Goal: Task Accomplishment & Management: Manage account settings

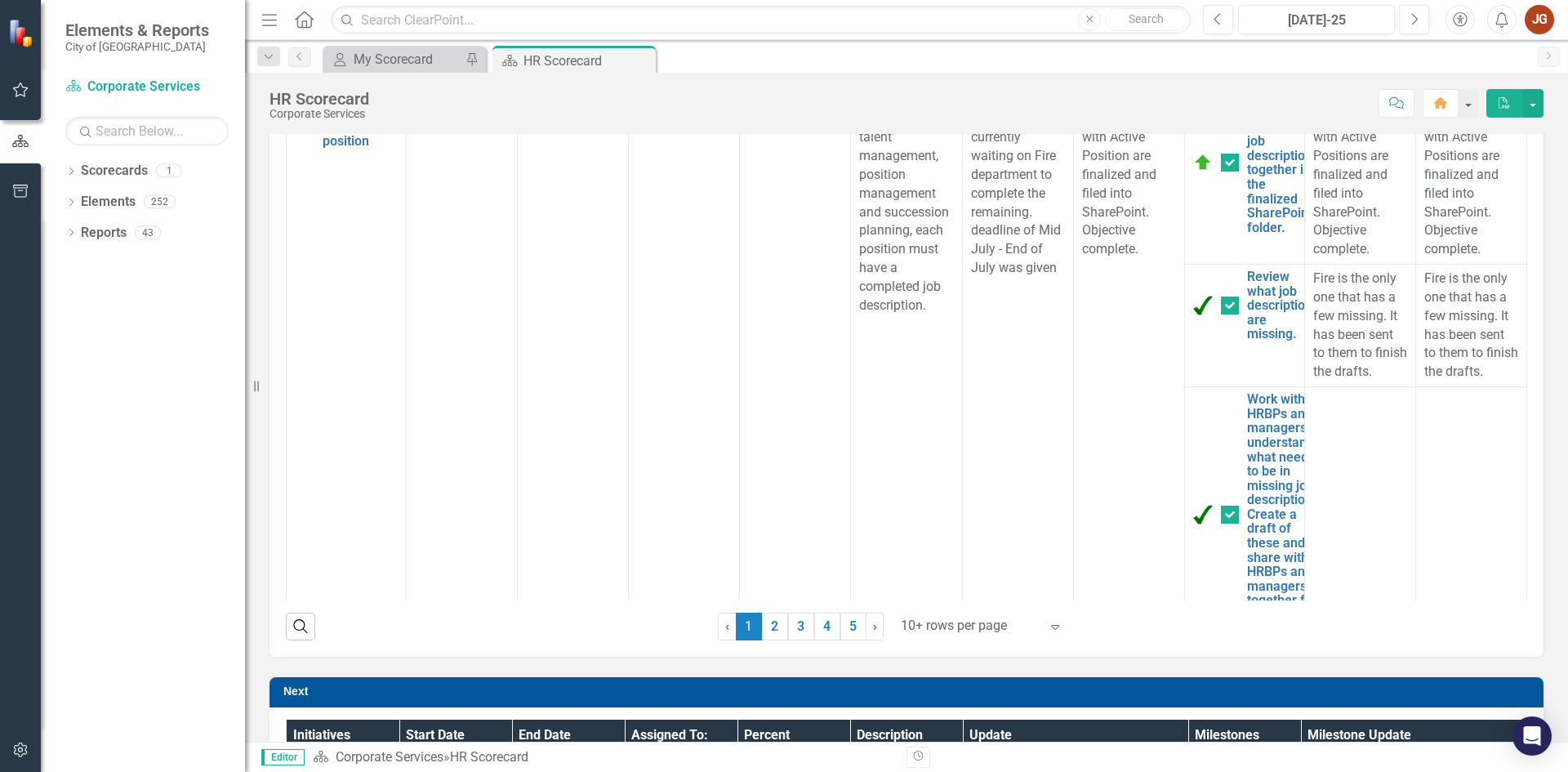
scroll to position [980, 0]
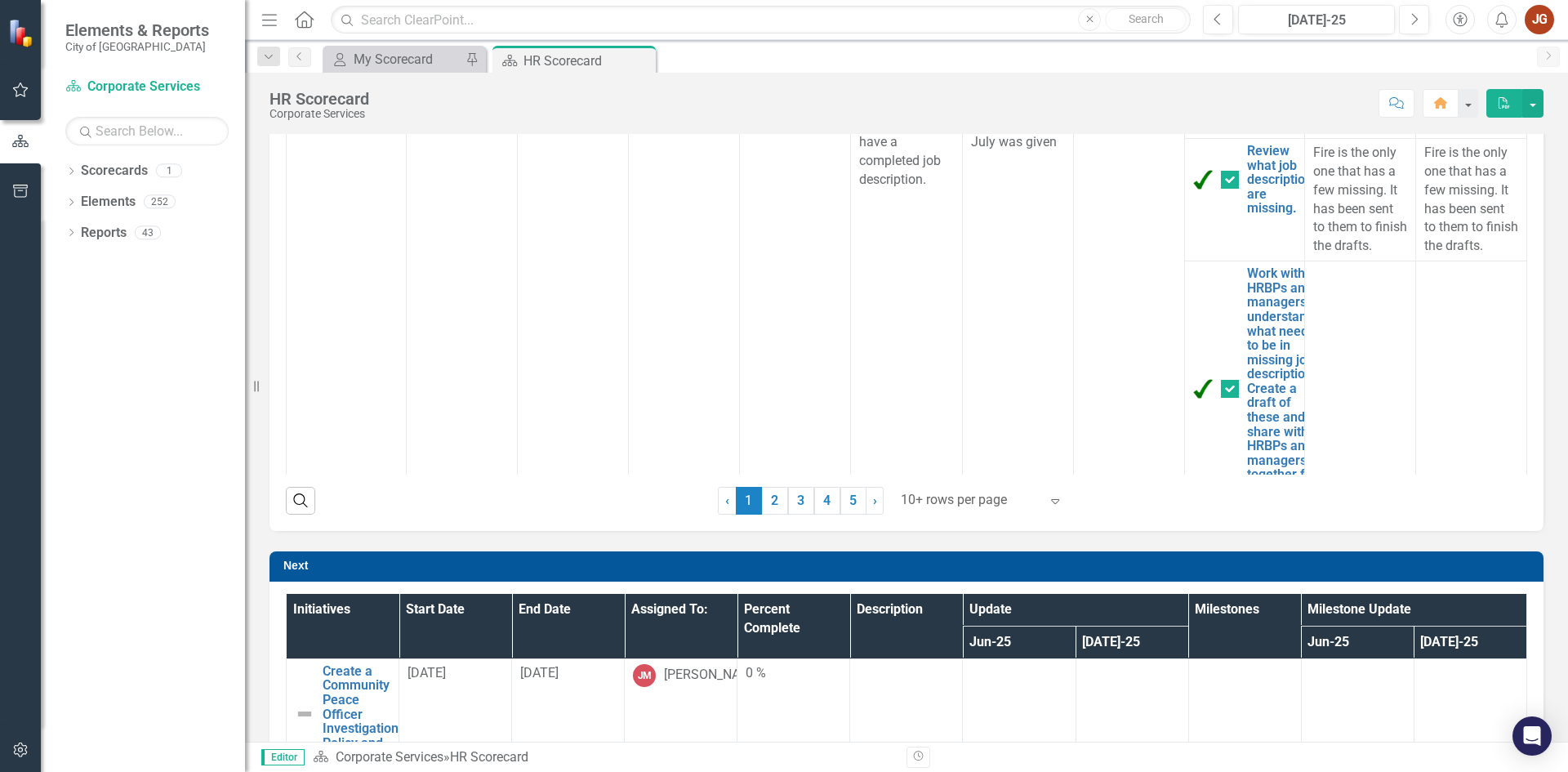
drag, startPoint x: 297, startPoint y: 498, endPoint x: 398, endPoint y: 526, distance: 104.8
click at [297, 498] on icon "Search" at bounding box center [300, 500] width 18 height 15
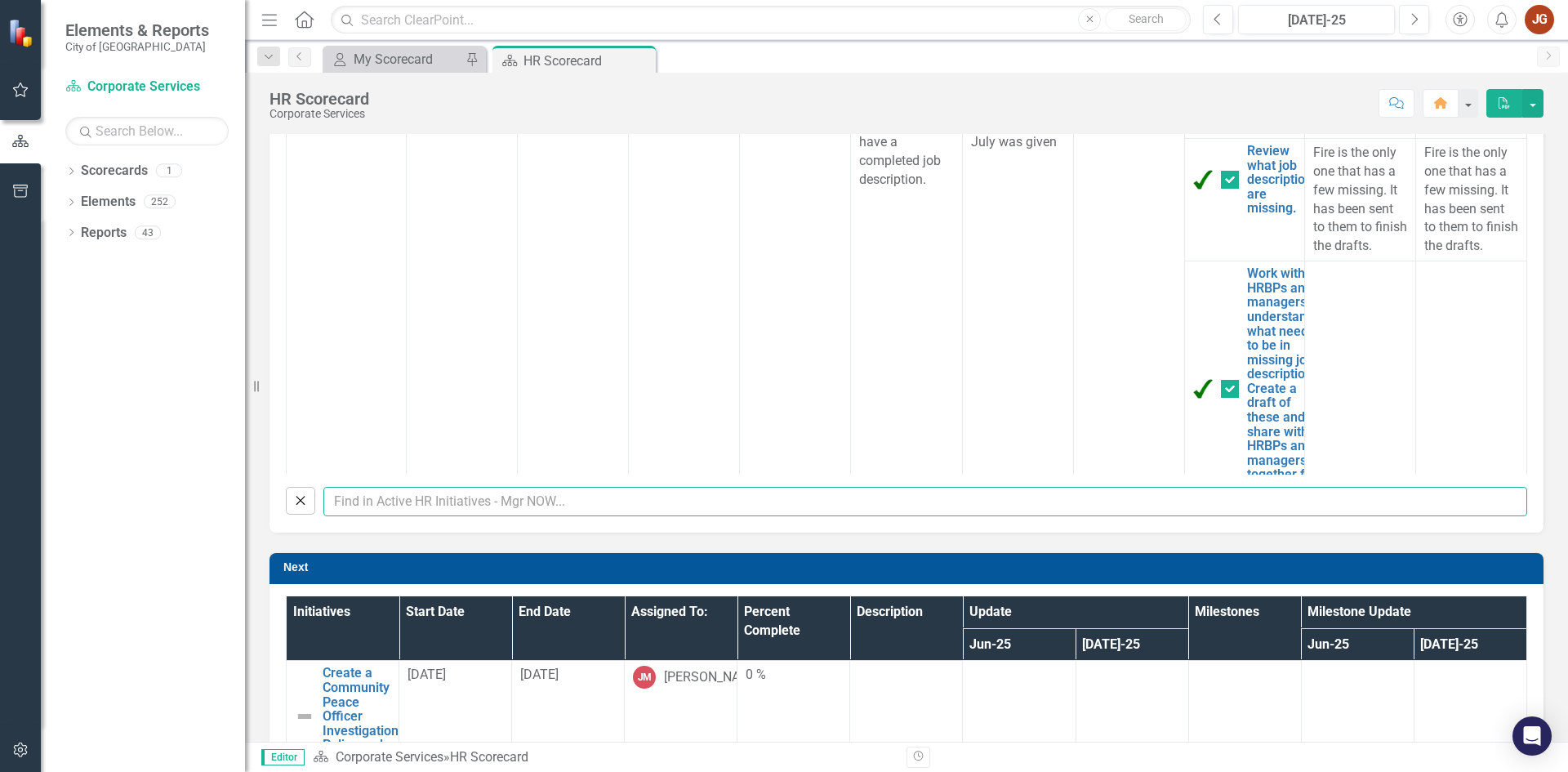
click at [409, 502] on input "text" at bounding box center [924, 502] width 1203 height 30
type input "harp"
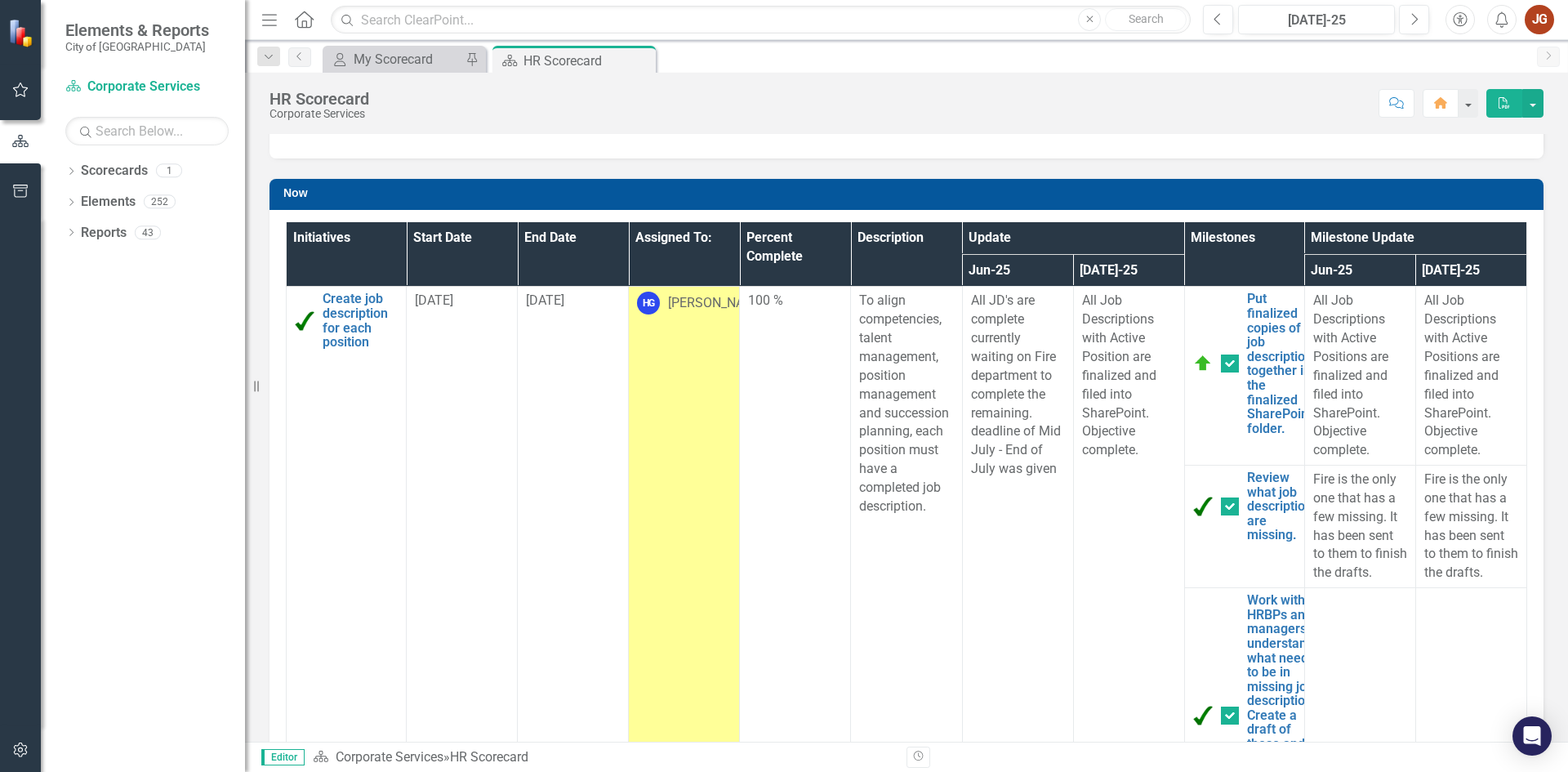
checkbox input "true"
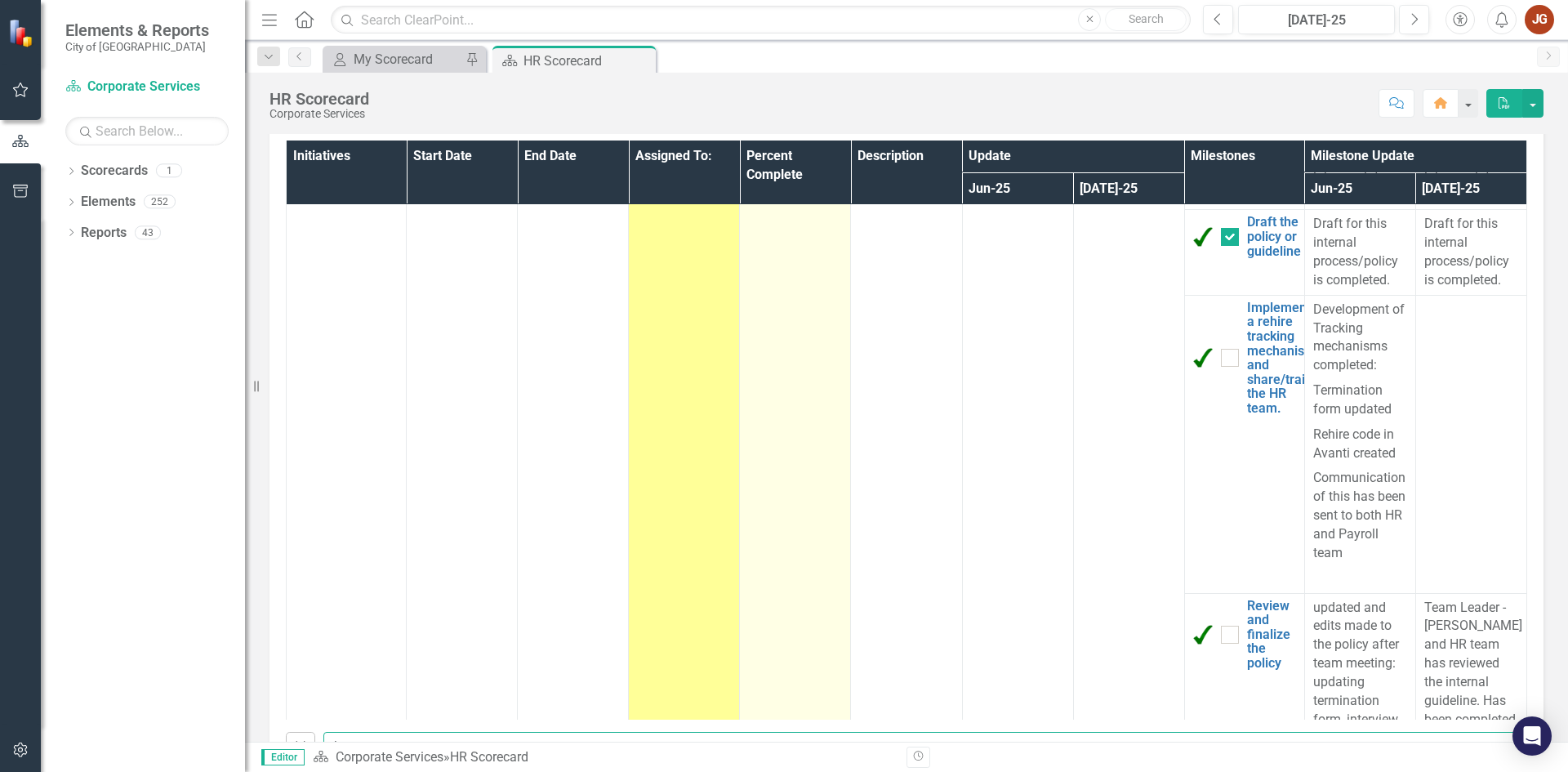
scroll to position [571, 0]
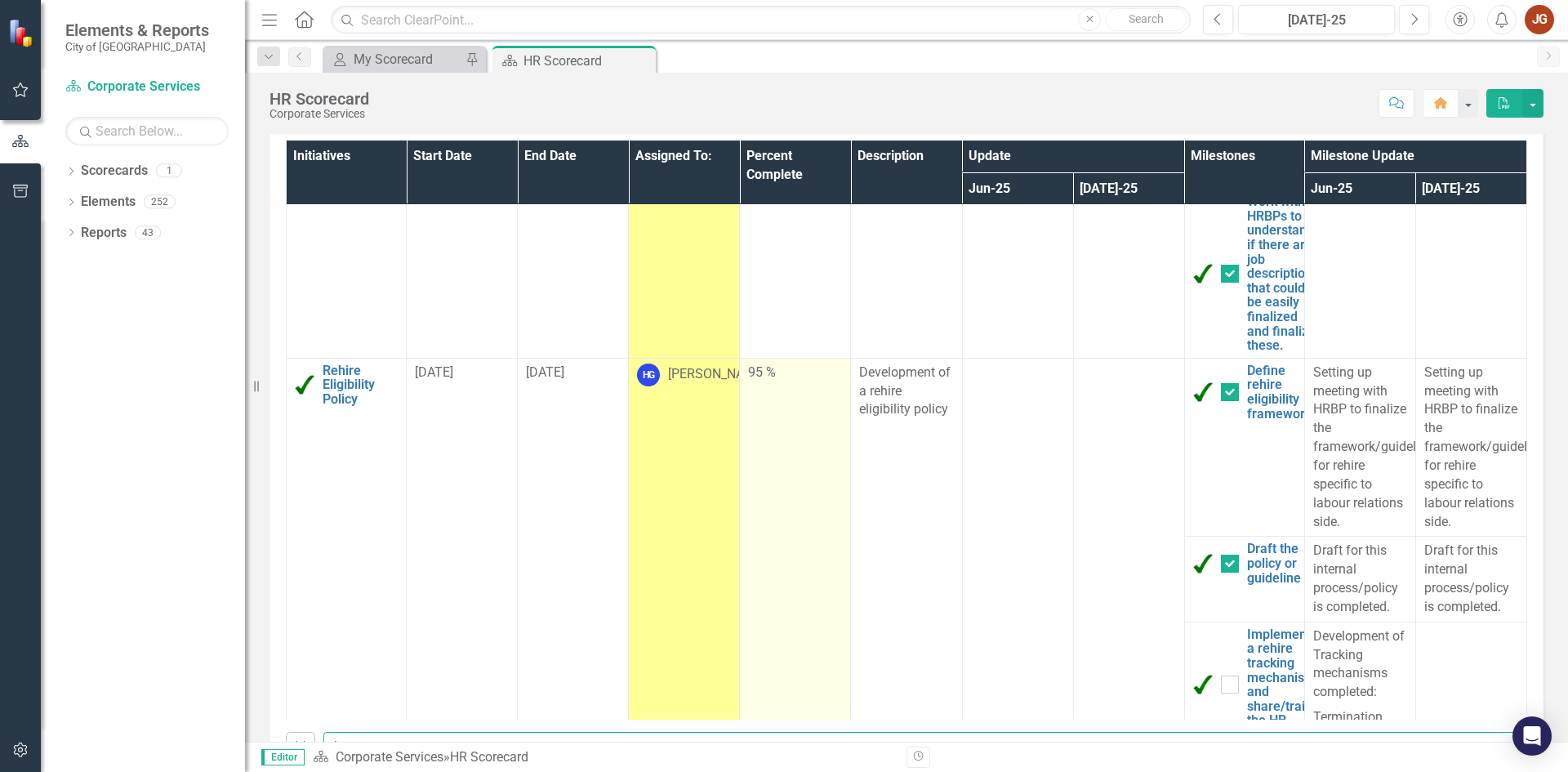
type input "harp"
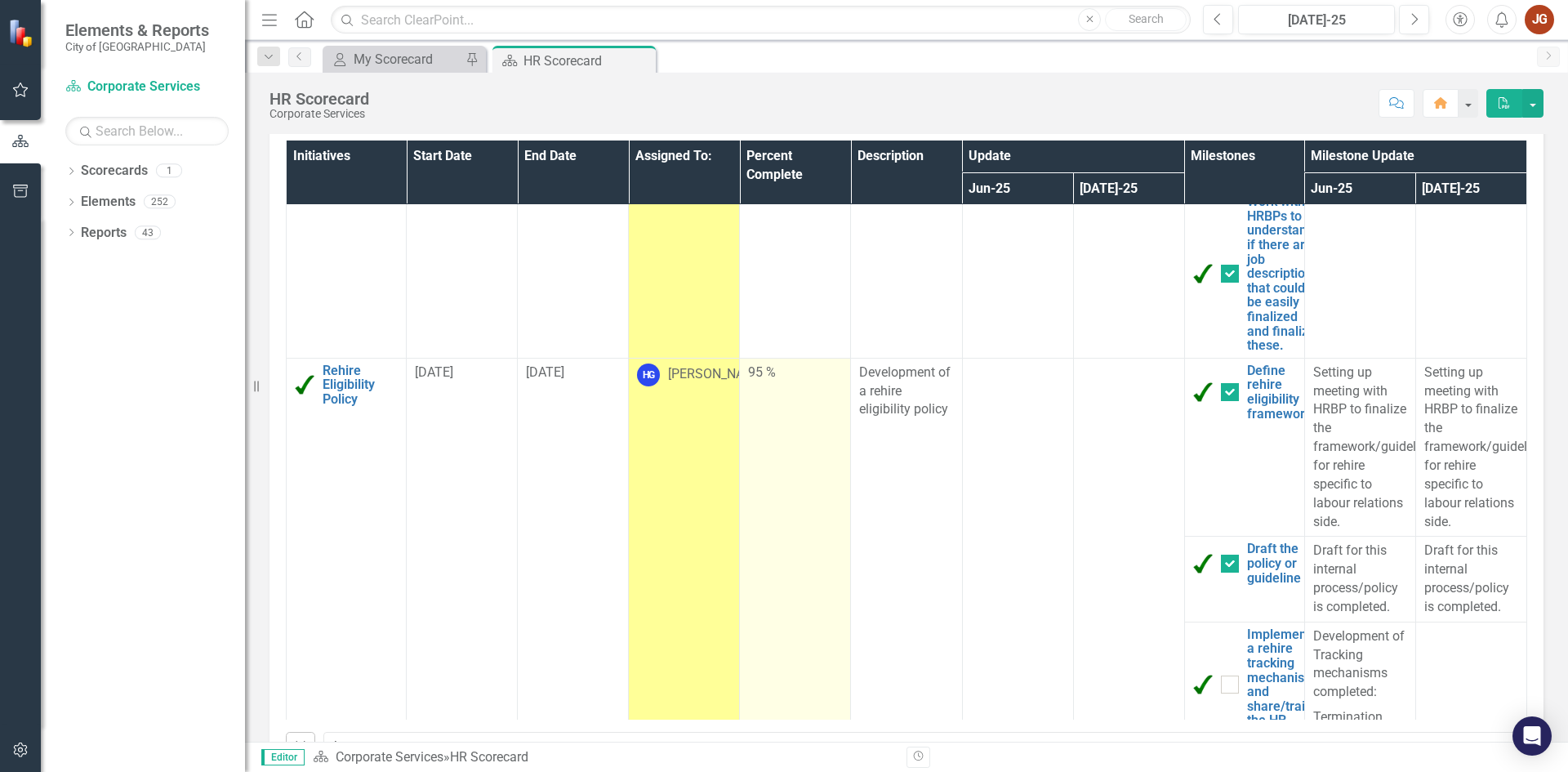
click at [772, 383] on div "95 %" at bounding box center [795, 374] width 94 height 20
click at [771, 383] on div "95 %" at bounding box center [795, 374] width 94 height 20
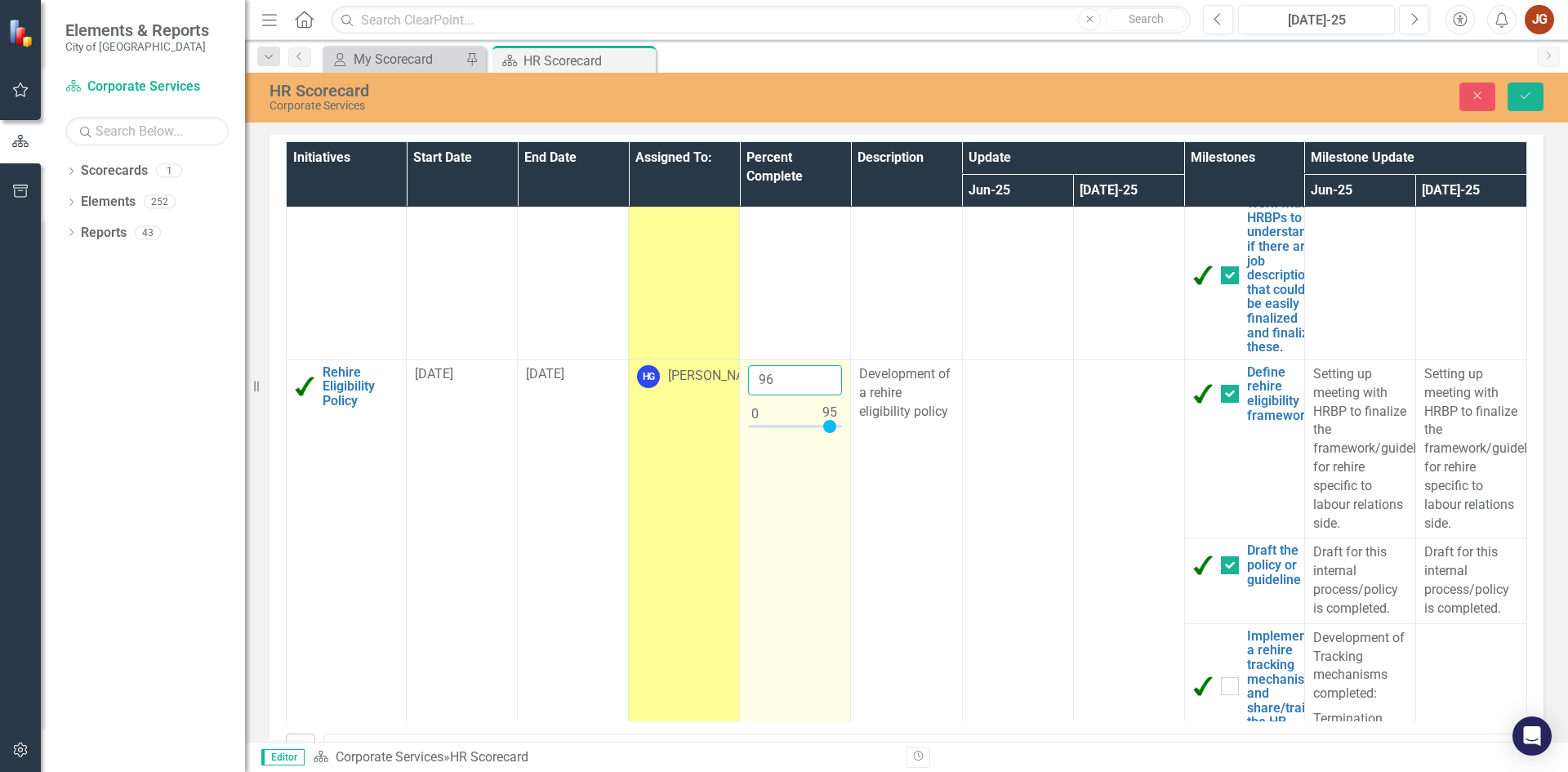
click at [819, 392] on input "96" at bounding box center [795, 380] width 94 height 30
click at [818, 392] on input "97" at bounding box center [795, 380] width 94 height 30
click at [818, 392] on input "98" at bounding box center [795, 380] width 94 height 30
click at [818, 392] on input "99" at bounding box center [795, 380] width 94 height 30
type input "100"
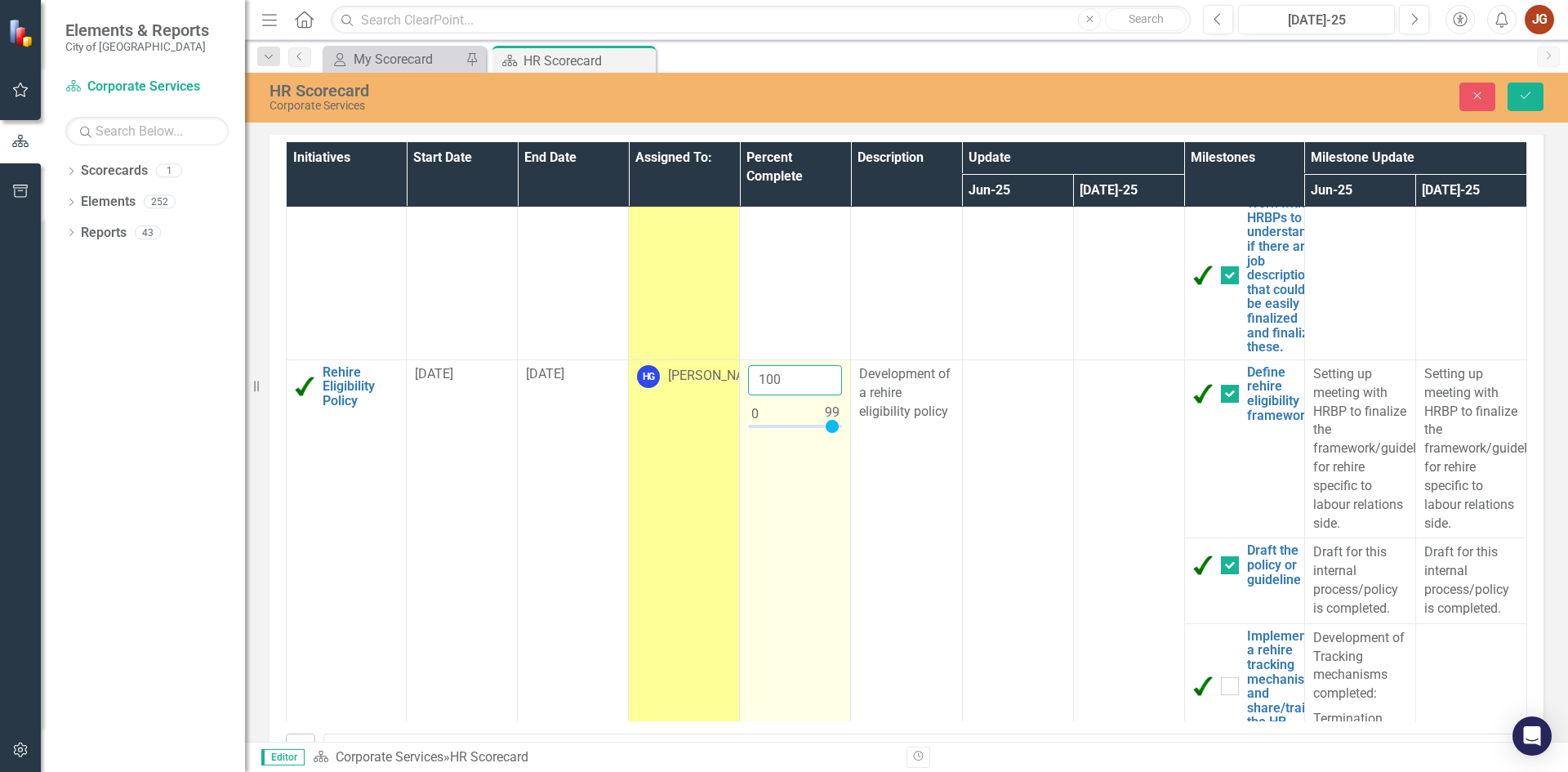
click at [818, 392] on input "100" at bounding box center [795, 380] width 94 height 30
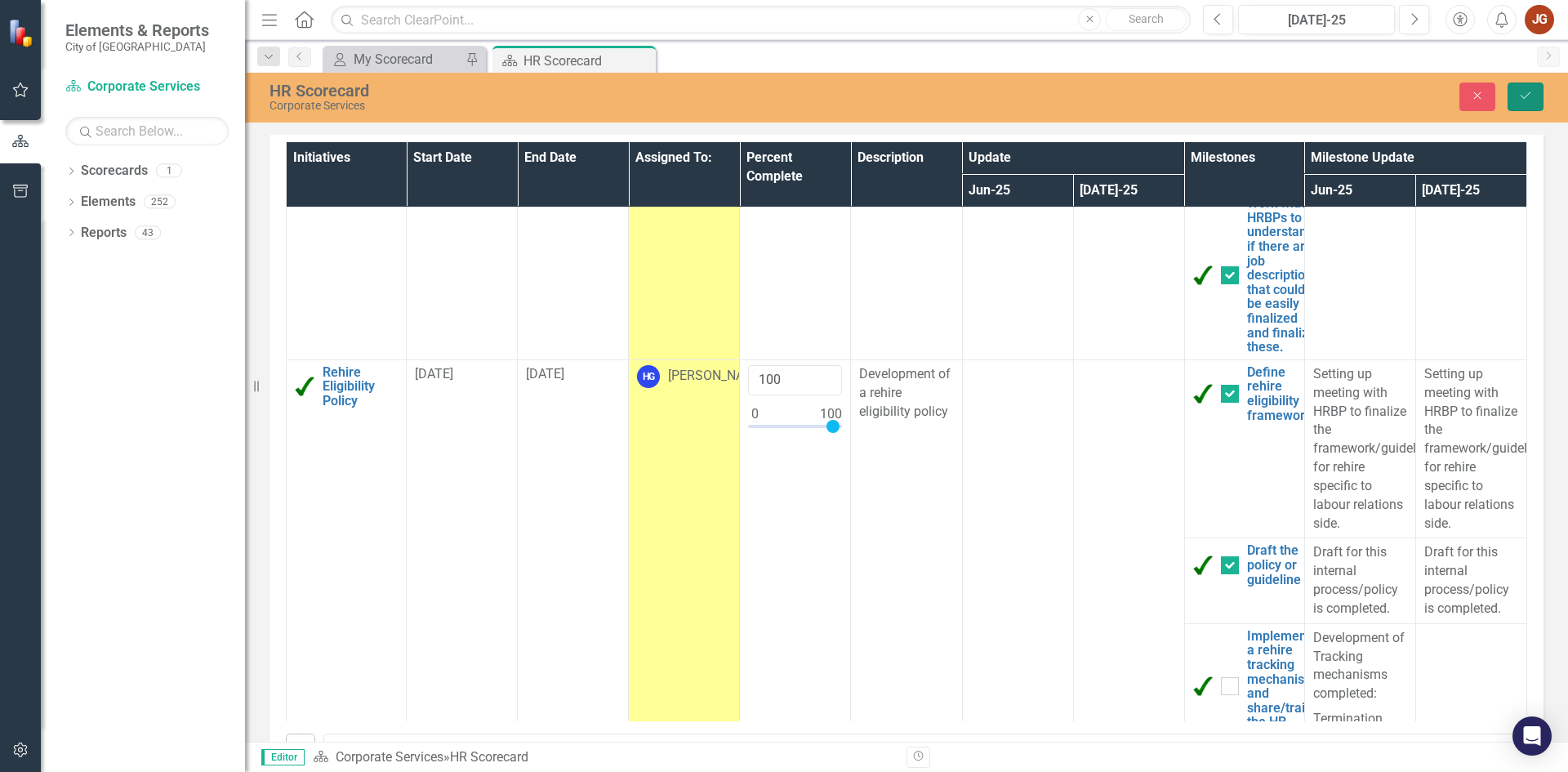
click at [1529, 90] on icon "Save" at bounding box center [1525, 95] width 15 height 12
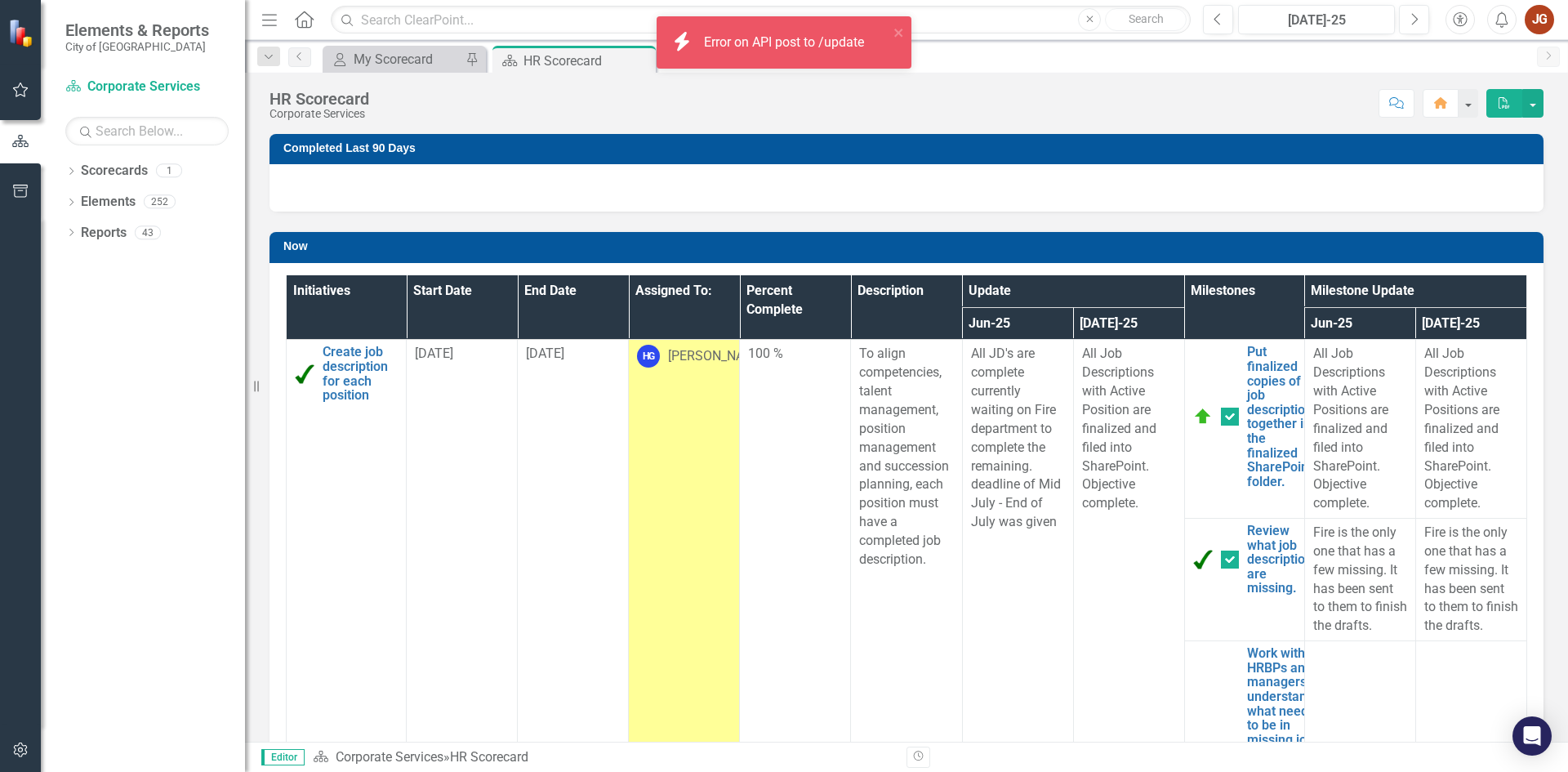
click at [777, 42] on div "Error on API post to /update" at bounding box center [785, 43] width 164 height 19
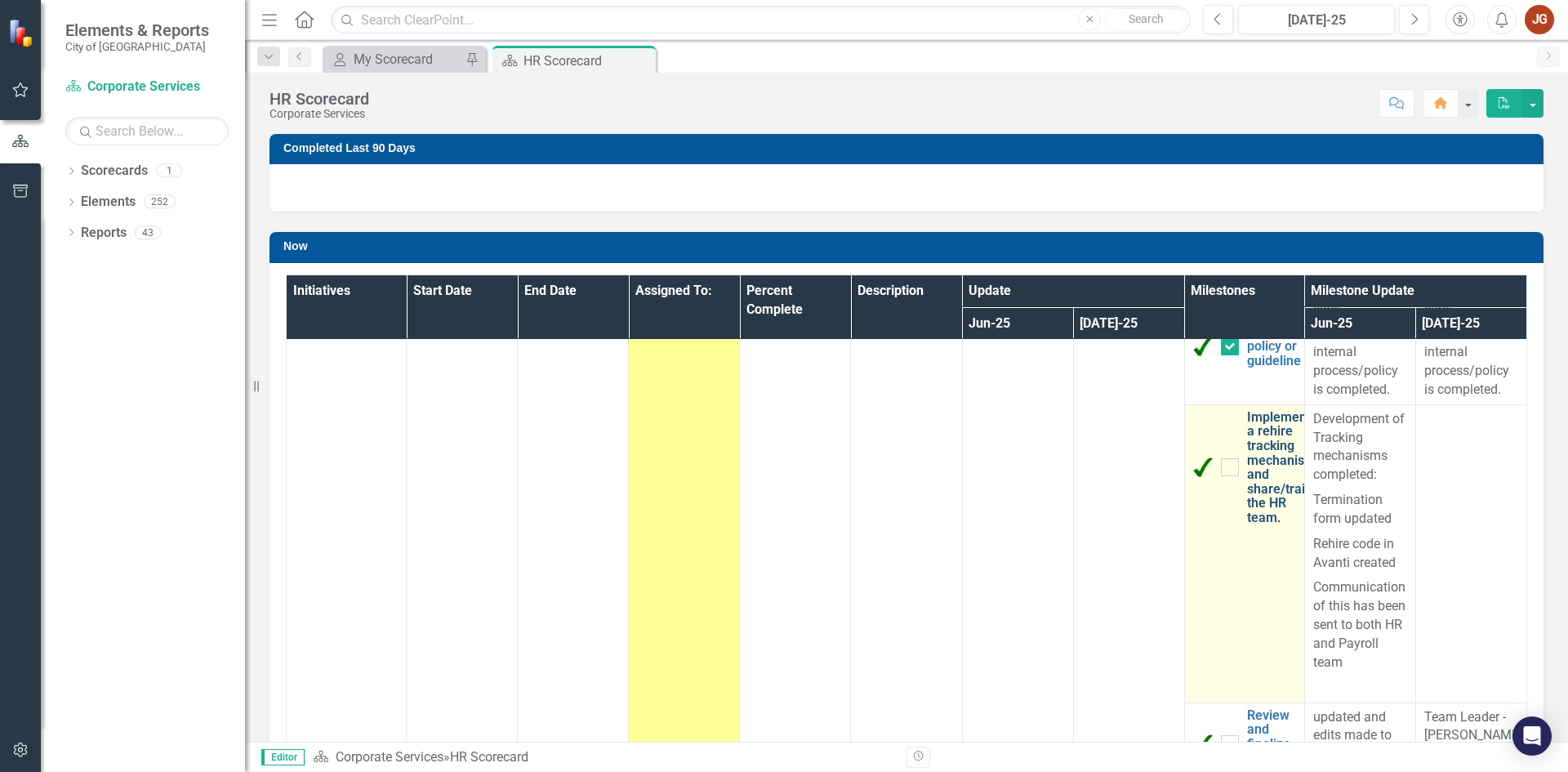
scroll to position [898, 0]
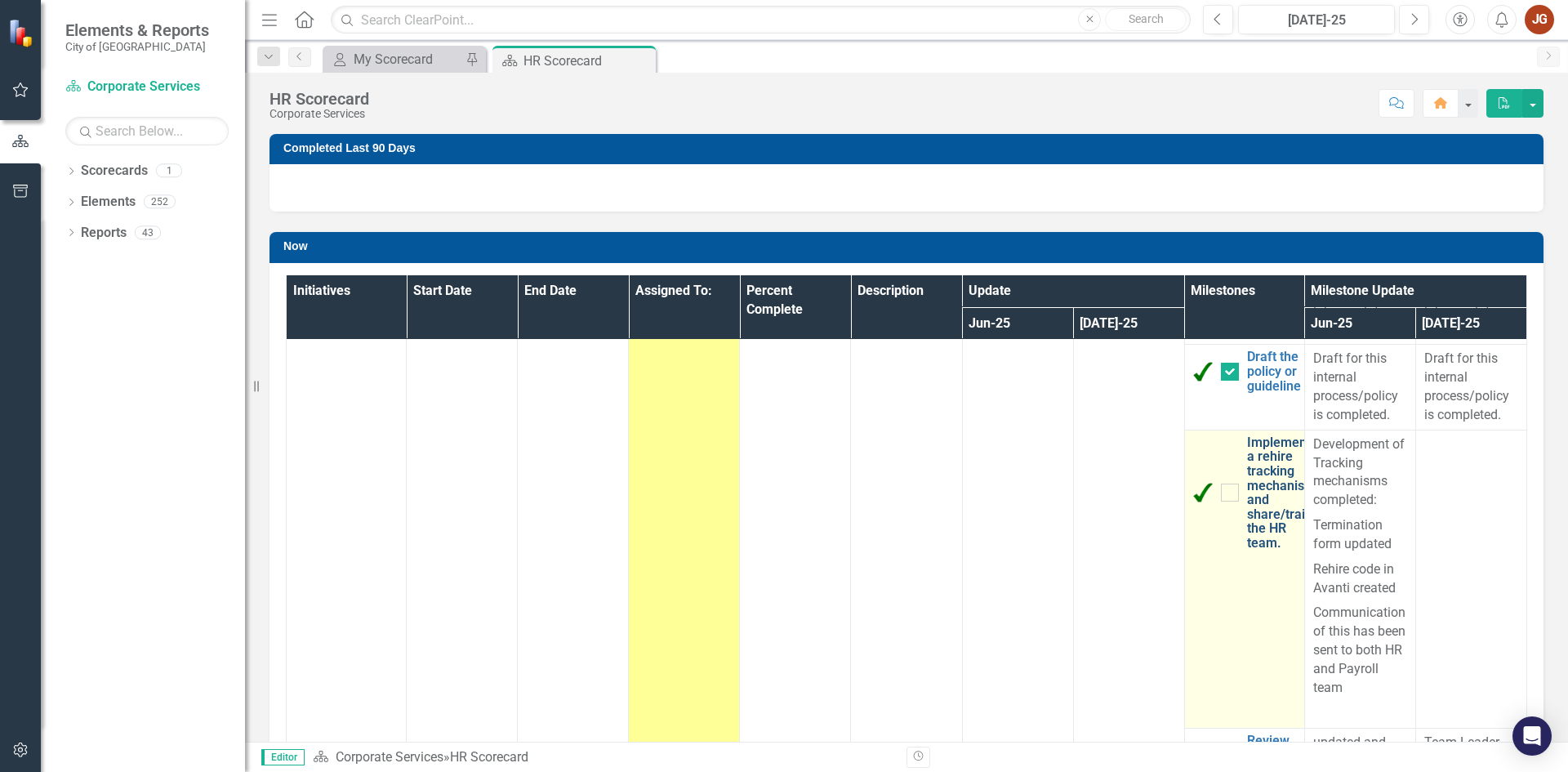
click at [1259, 468] on link "Implement a rehire tracking mechanism and share/train the HR team." at bounding box center [1281, 493] width 69 height 115
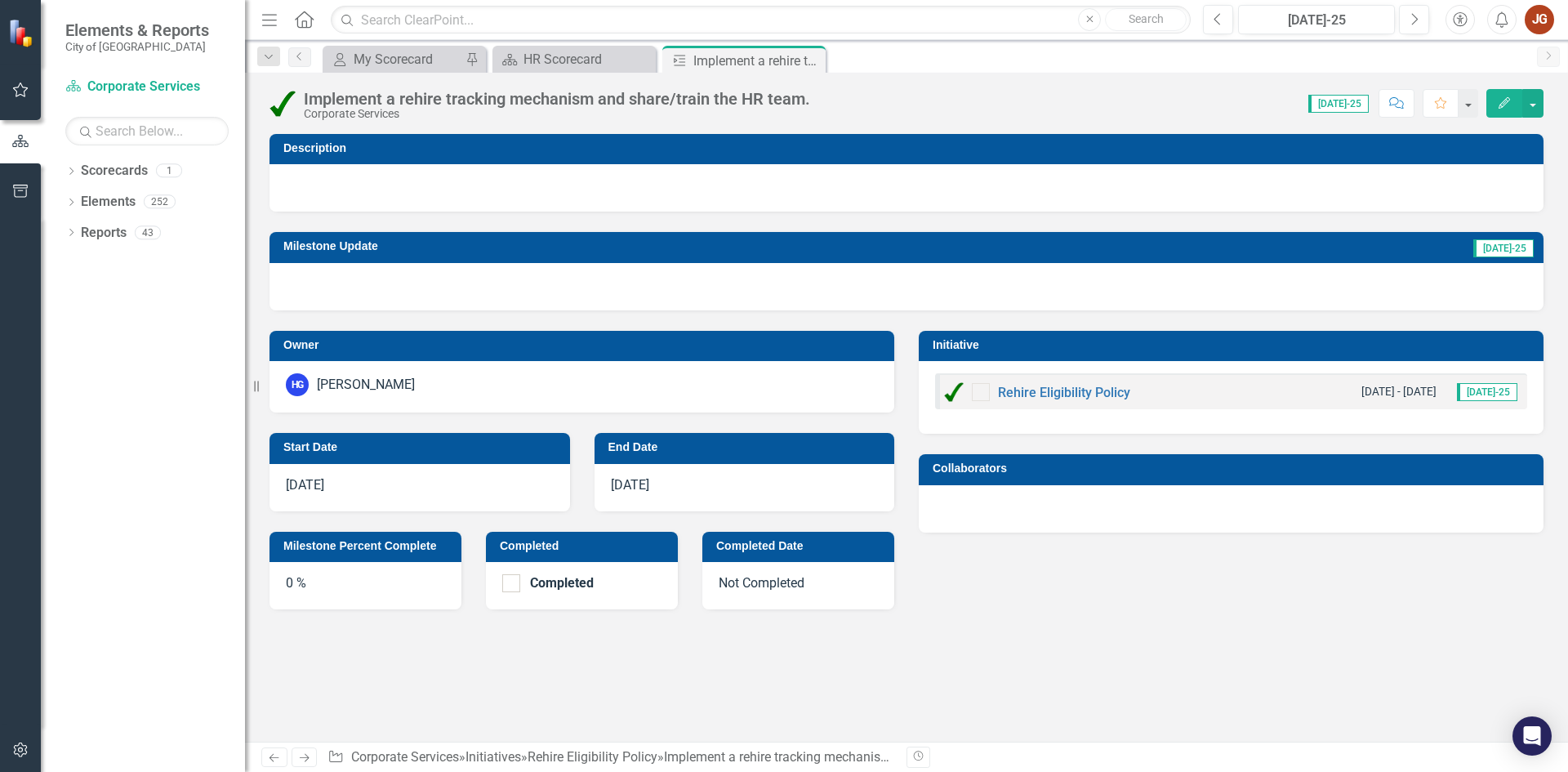
click at [475, 282] on div at bounding box center [906, 287] width 1274 height 48
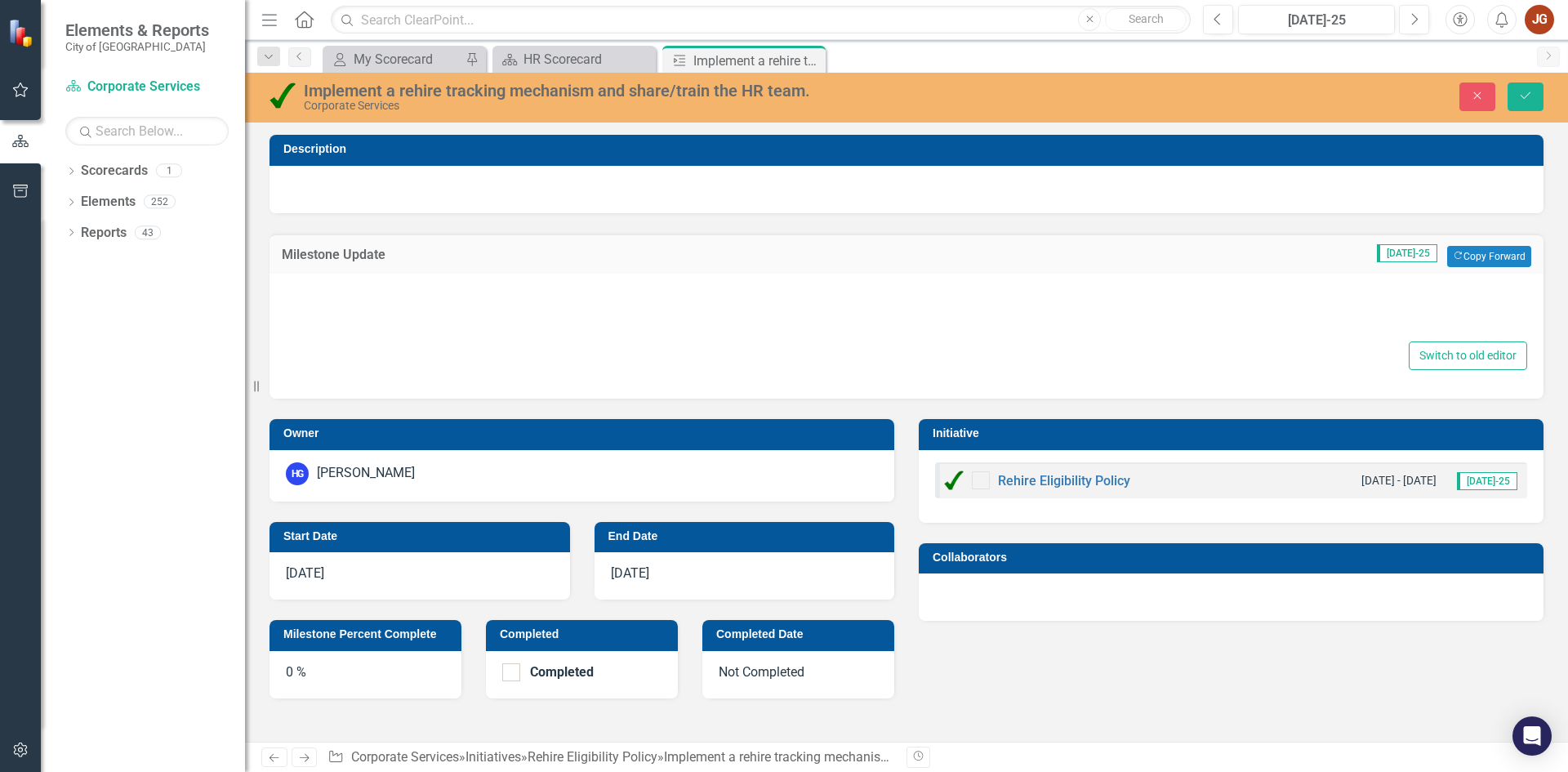
drag, startPoint x: 380, startPoint y: 305, endPoint x: 370, endPoint y: 301, distance: 10.8
click at [379, 305] on div at bounding box center [906, 312] width 1241 height 53
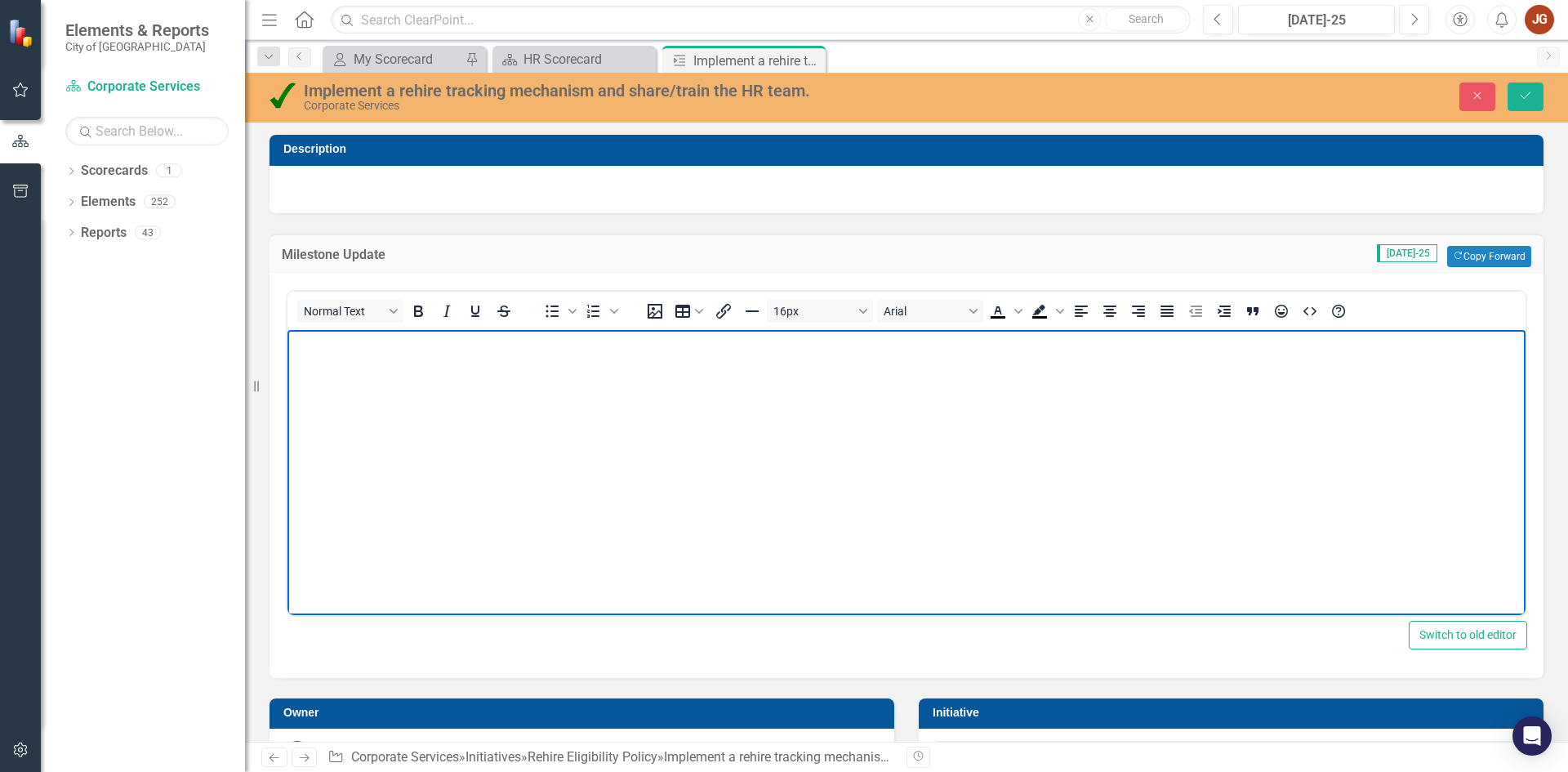
click at [376, 359] on body "Rich Text Area. Press ALT-0 for help." at bounding box center [906, 451] width 1238 height 245
click at [437, 395] on body "Rich Text Area. Press ALT-0 for help." at bounding box center [906, 451] width 1238 height 245
click at [356, 429] on body "Rich Text Area. Press ALT-0 for help." at bounding box center [906, 451] width 1238 height 245
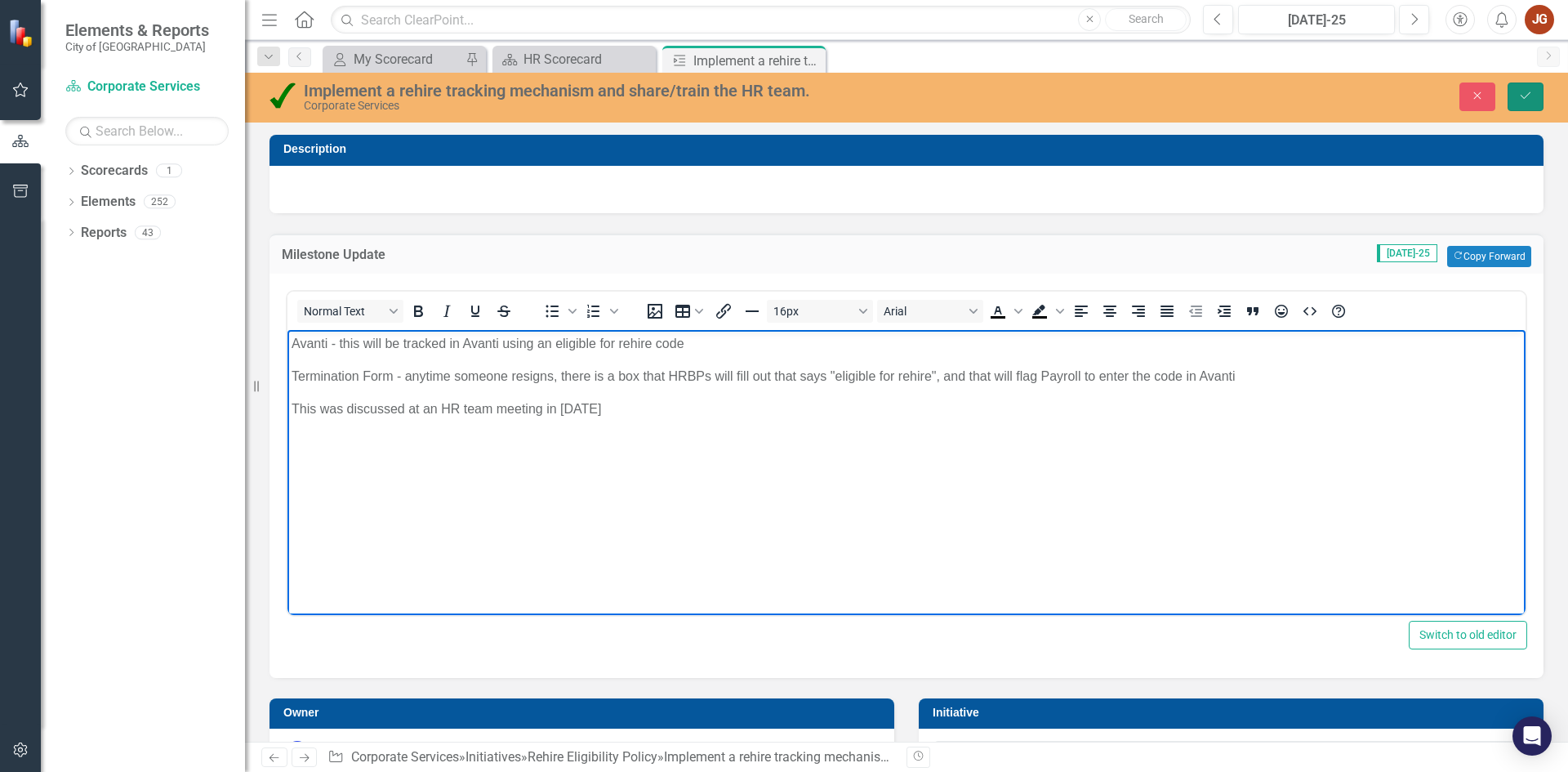
click at [1522, 98] on icon "Save" at bounding box center [1525, 95] width 15 height 12
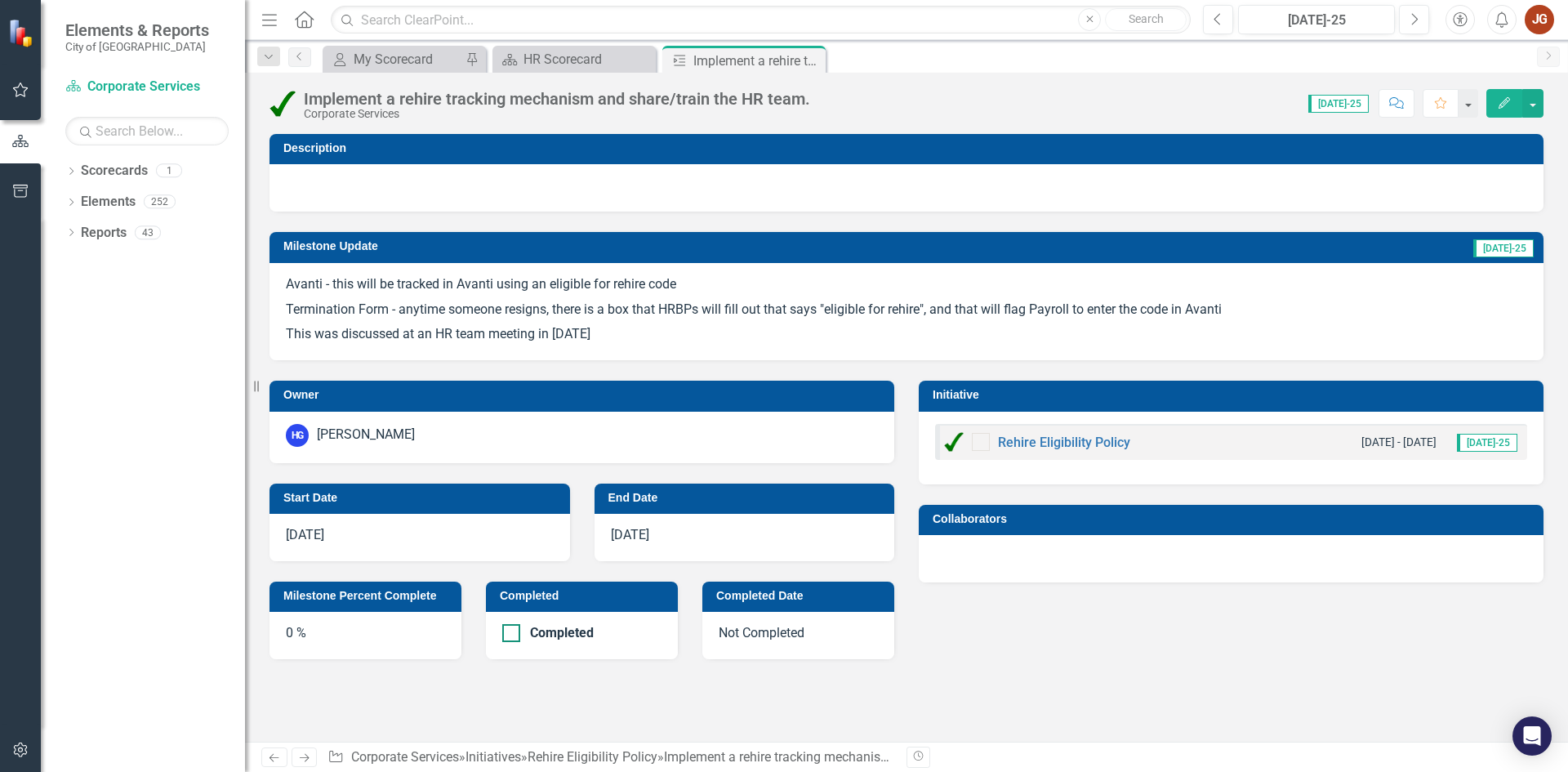
click at [503, 630] on input "Completed" at bounding box center [507, 629] width 11 height 11
checkbox input "true"
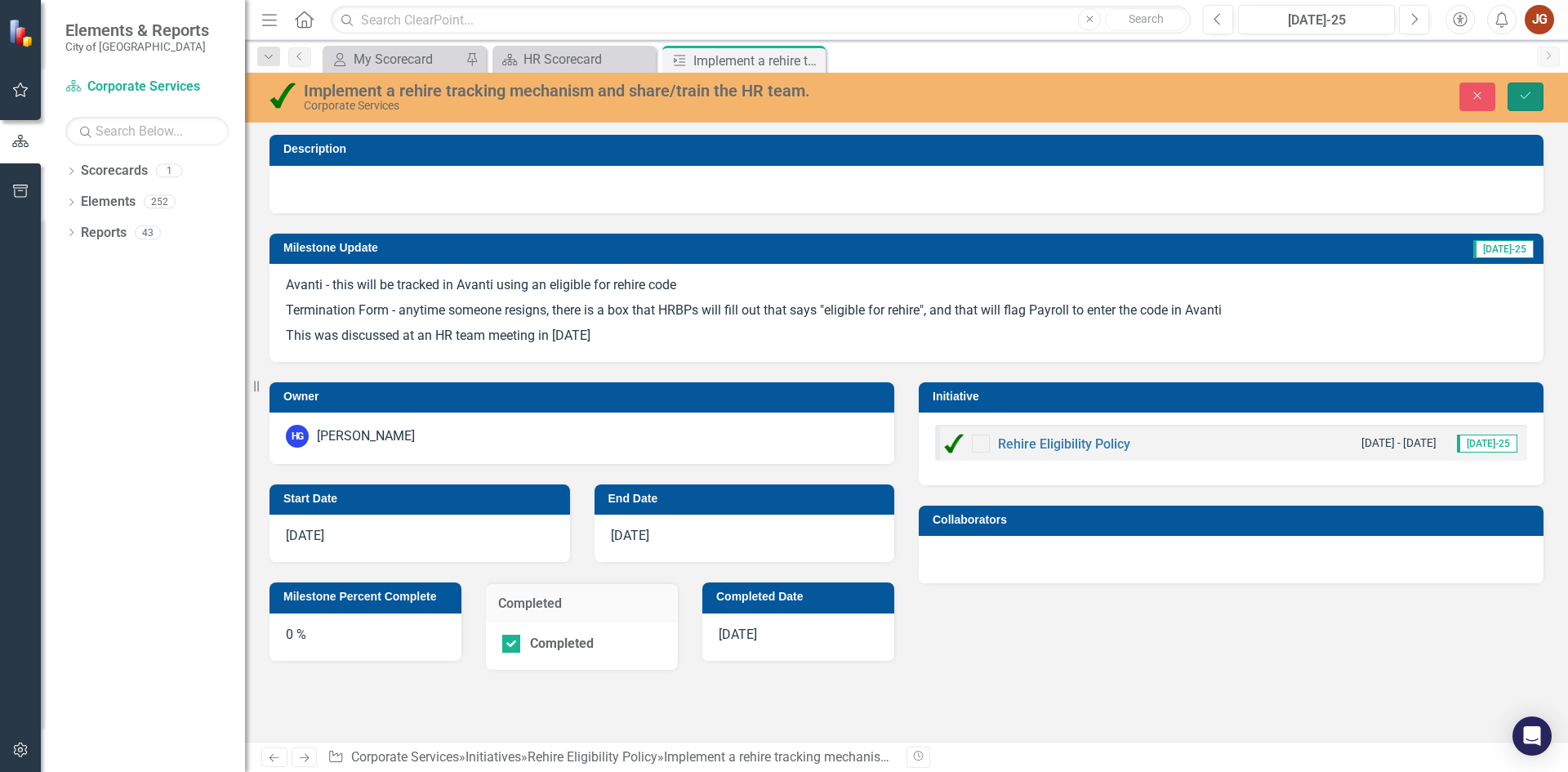
click at [1520, 94] on icon "Save" at bounding box center [1525, 95] width 15 height 12
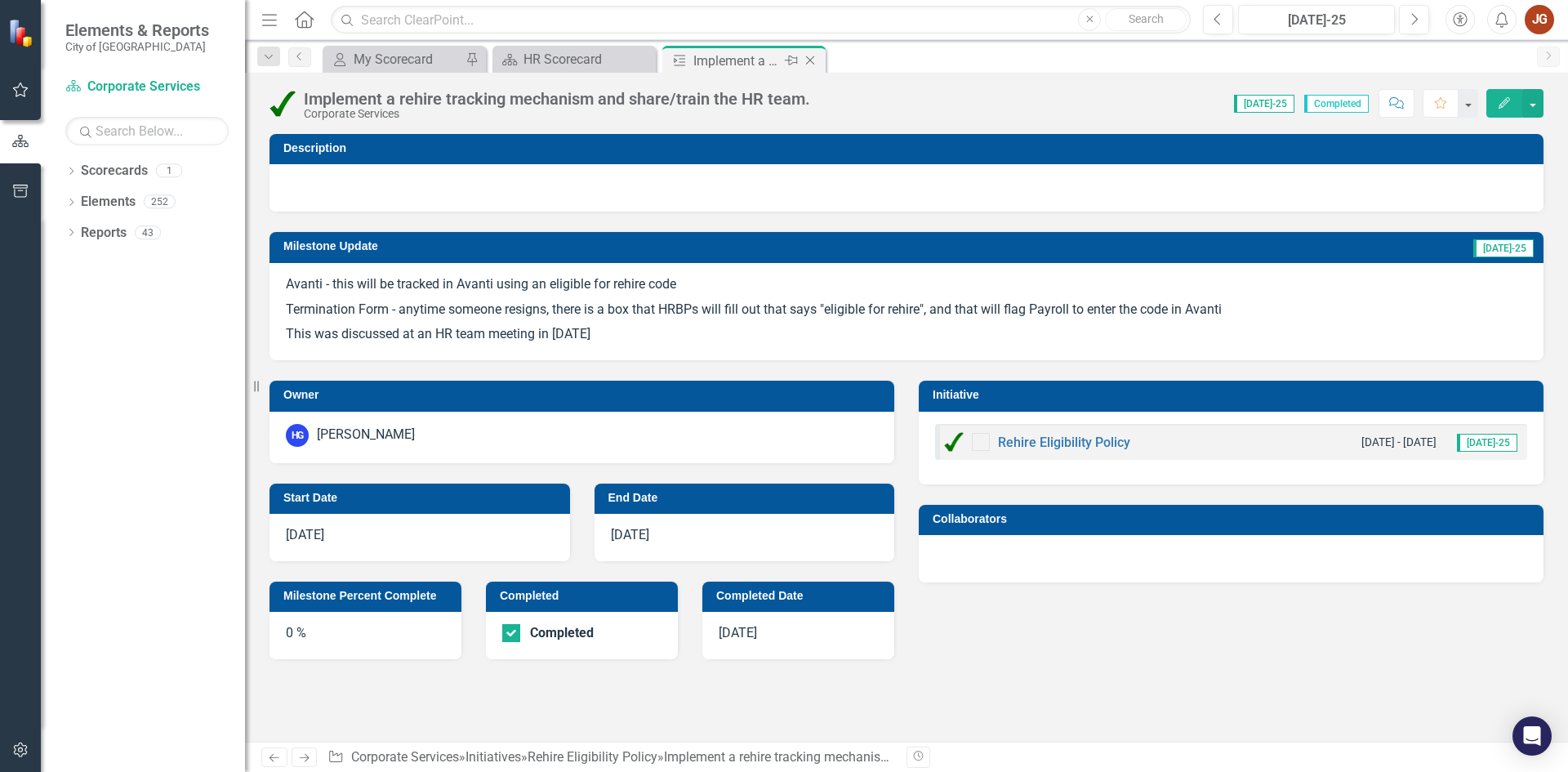
click at [810, 60] on icon at bounding box center [810, 61] width 9 height 9
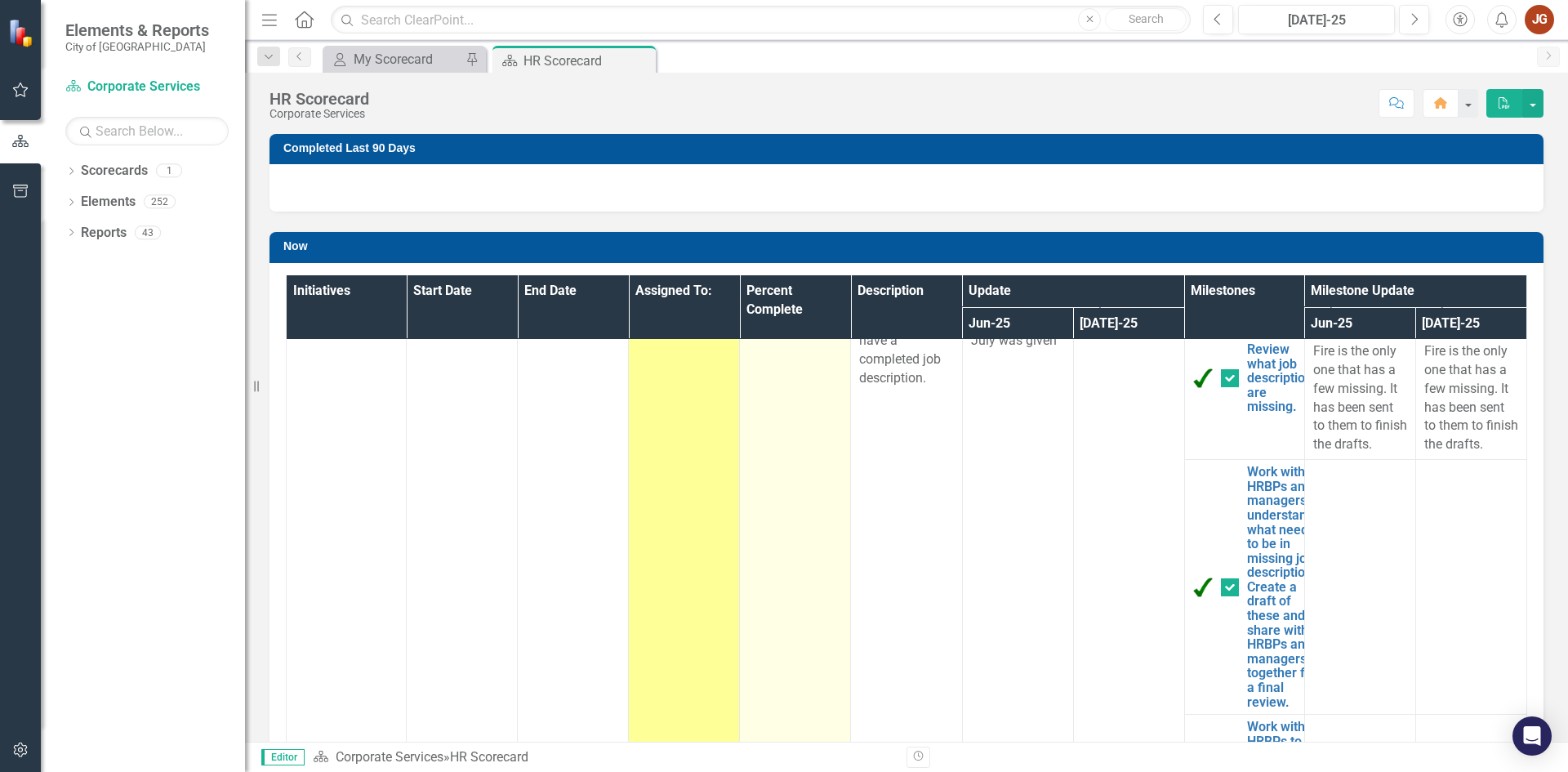
checkbox input "true"
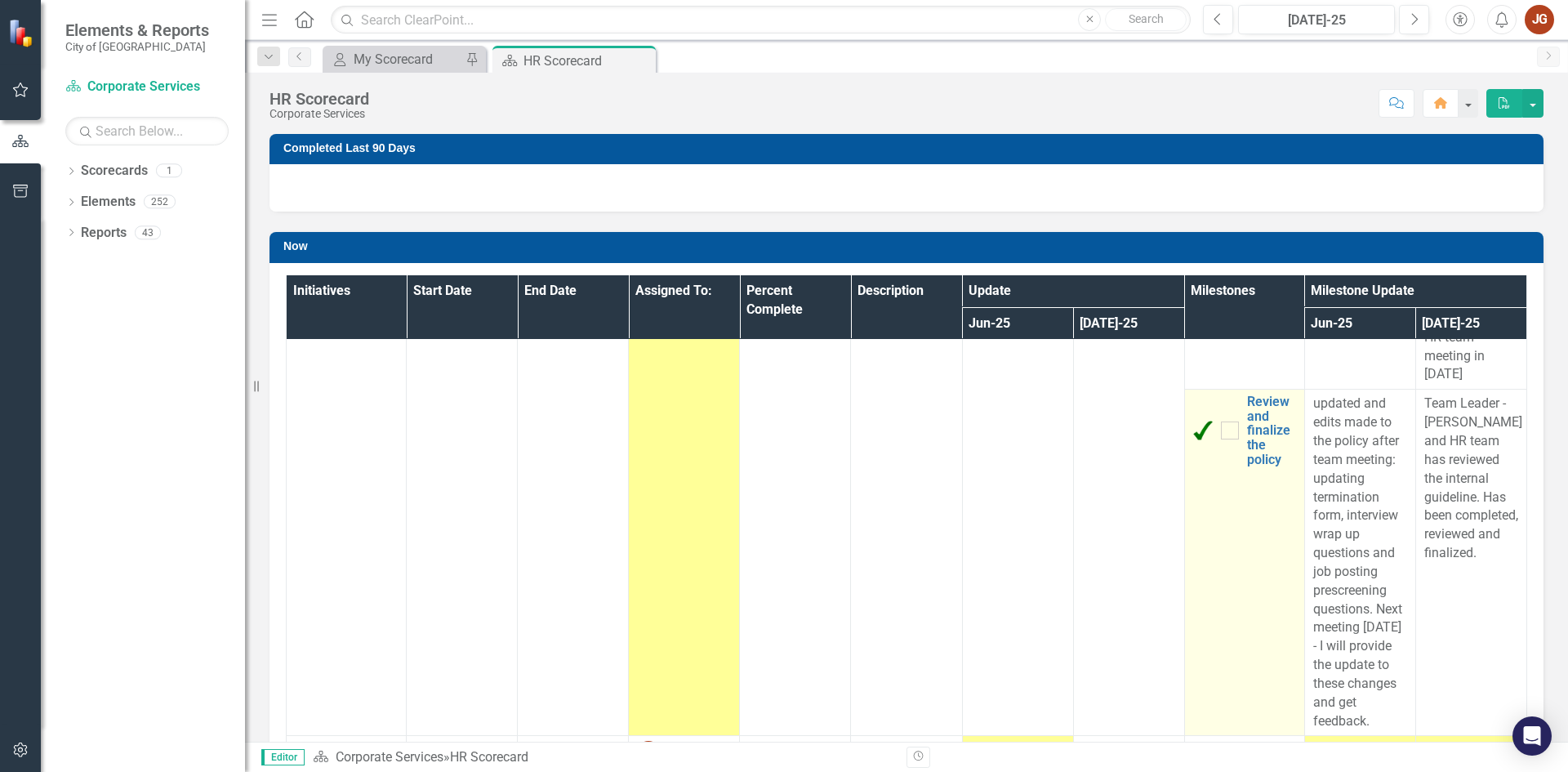
scroll to position [1388, 0]
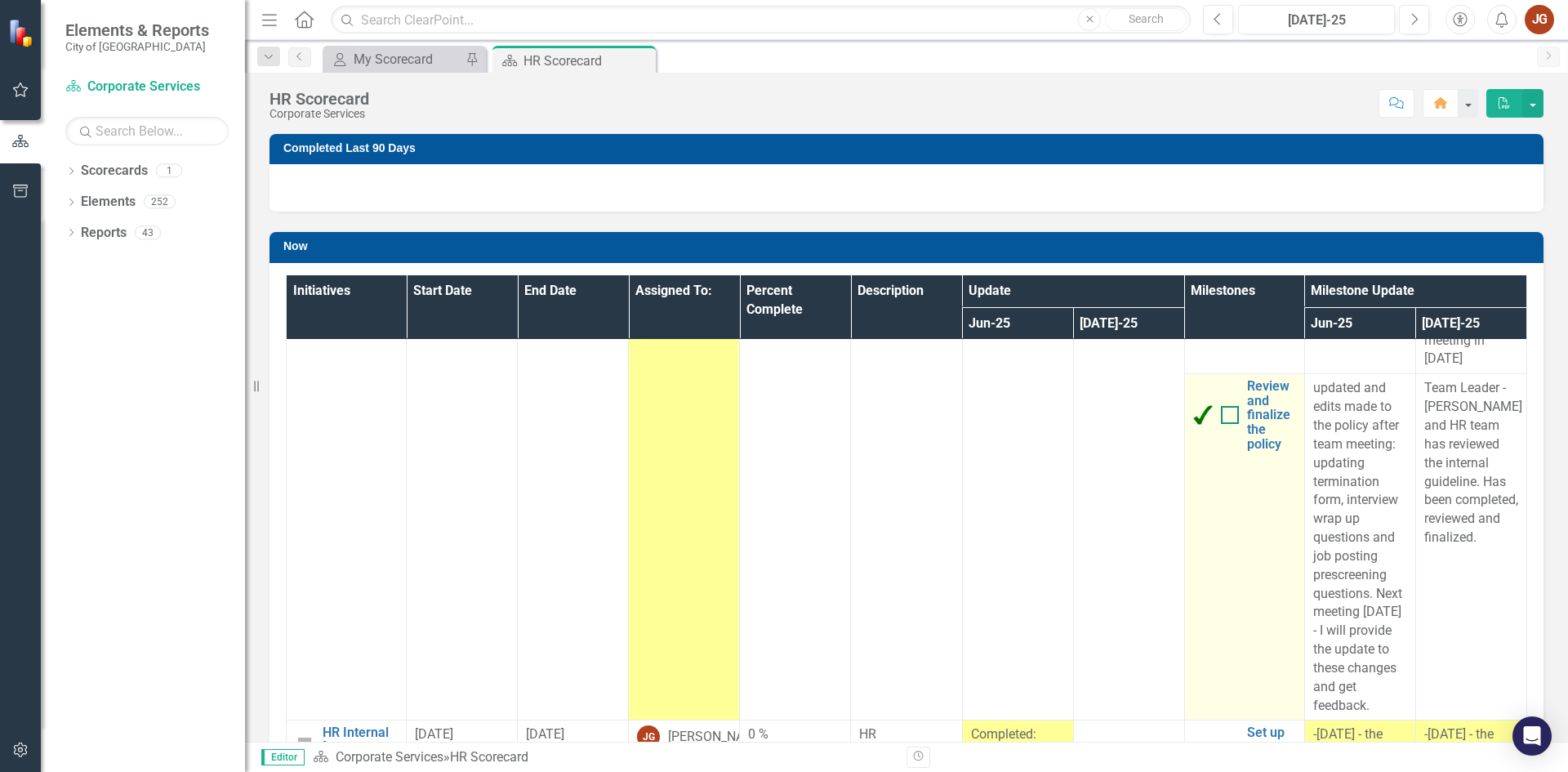
click at [1221, 416] on input "checkbox" at bounding box center [1226, 410] width 11 height 11
checkbox input "true"
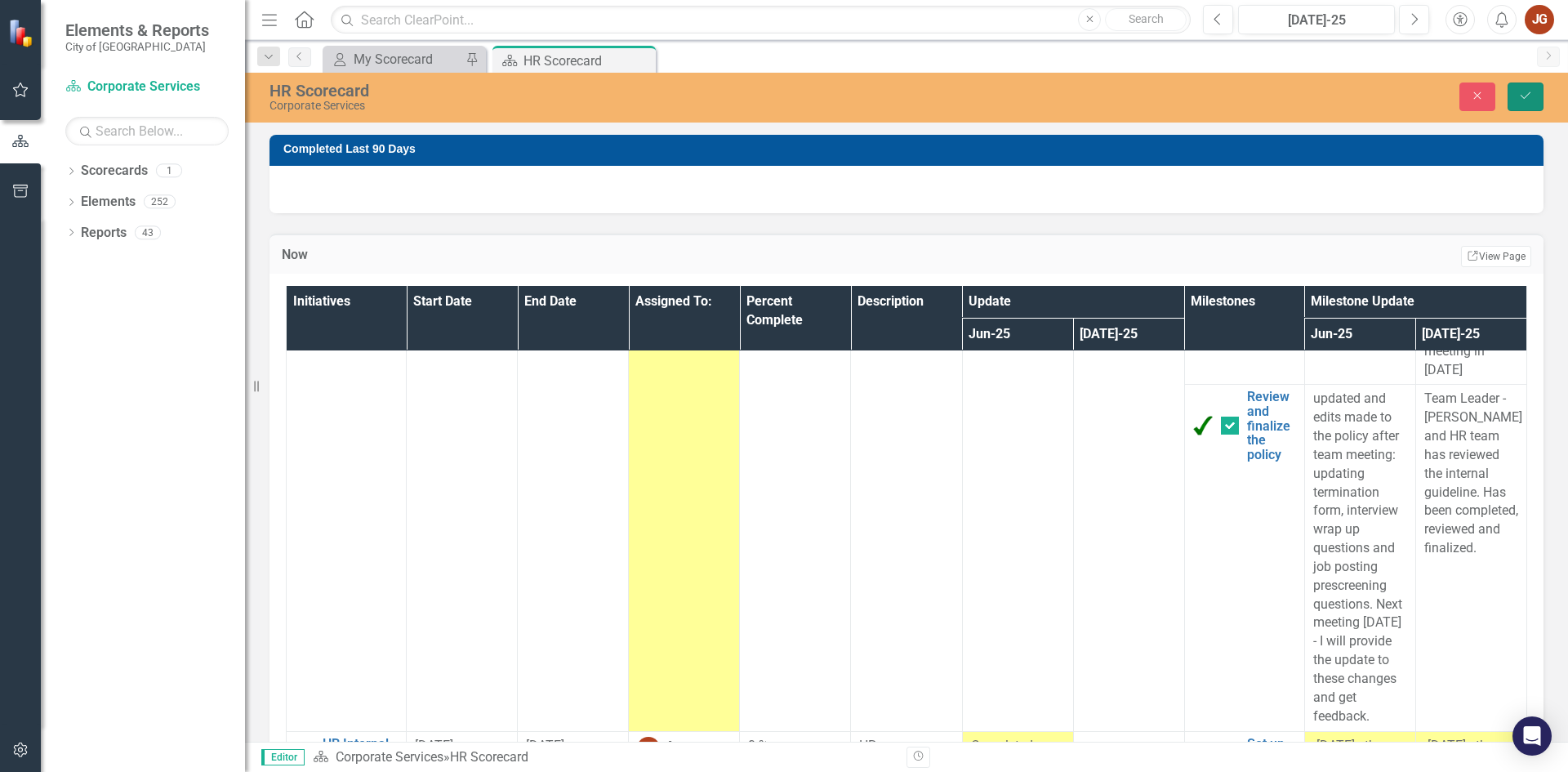
click at [1518, 93] on icon "Save" at bounding box center [1525, 95] width 15 height 12
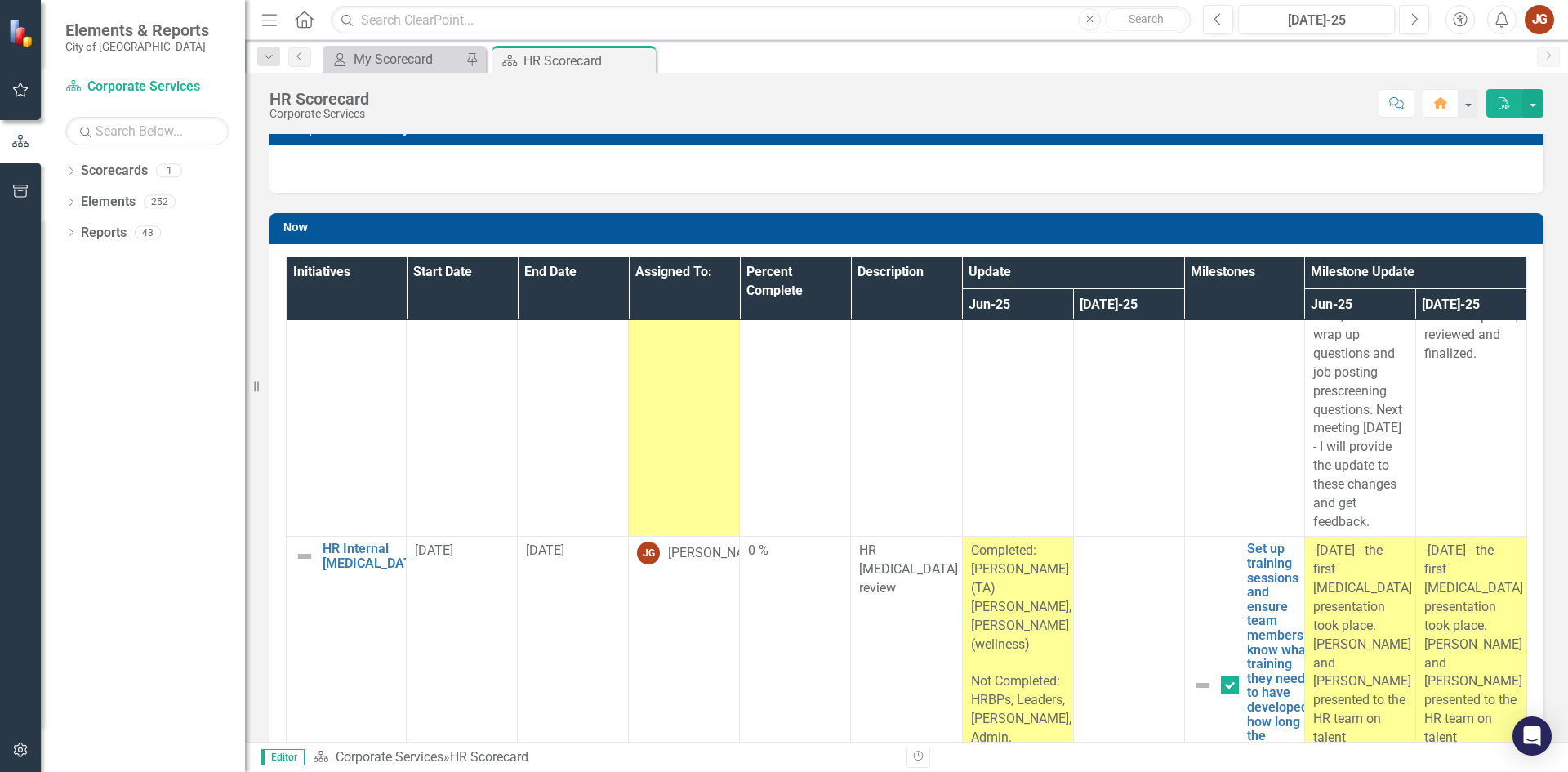
scroll to position [0, 0]
